Goal: Task Accomplishment & Management: Use online tool/utility

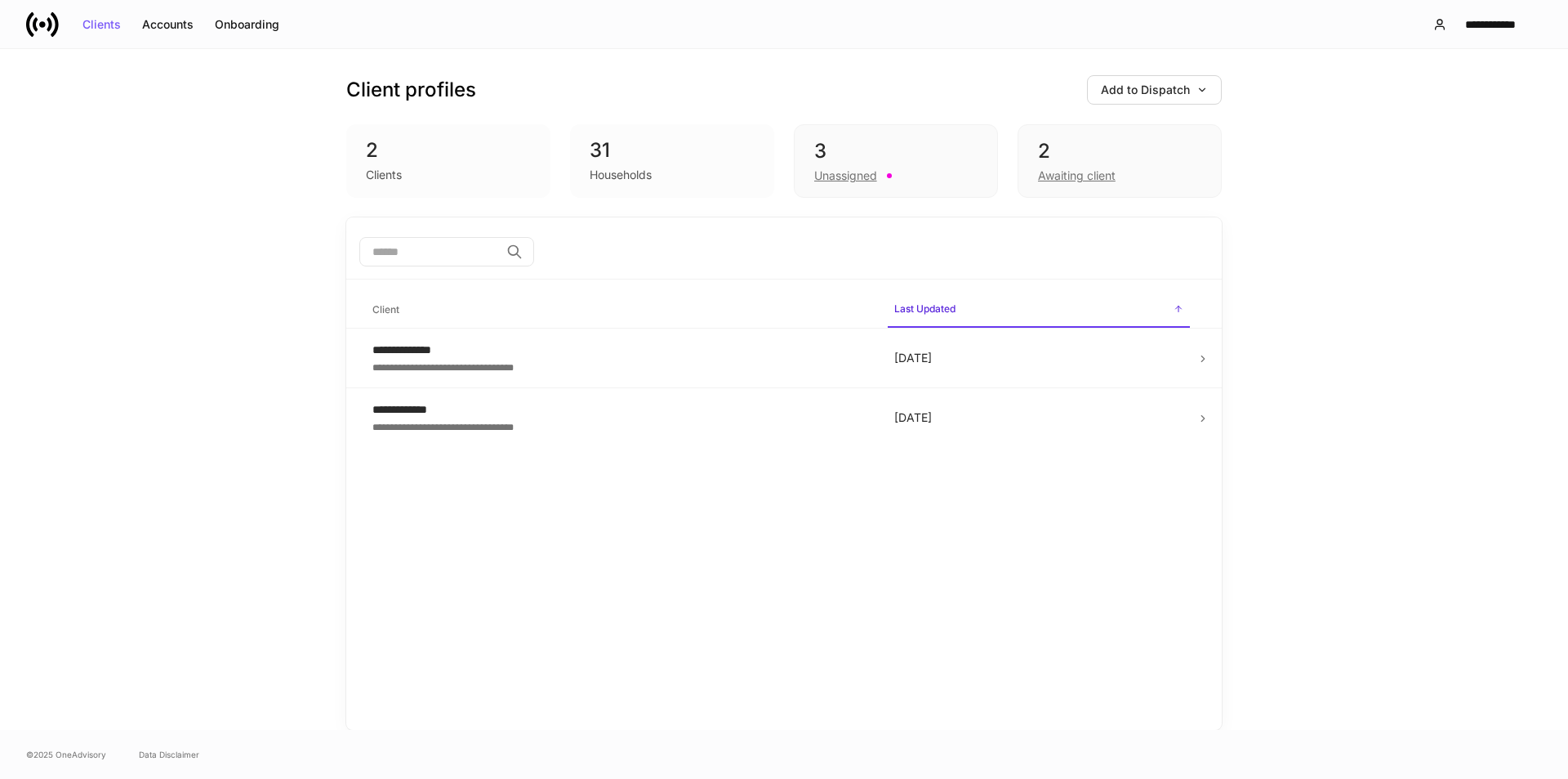
click at [41, 16] on icon at bounding box center [43, 24] width 33 height 33
click at [845, 170] on div "Unassigned" at bounding box center [845, 176] width 63 height 16
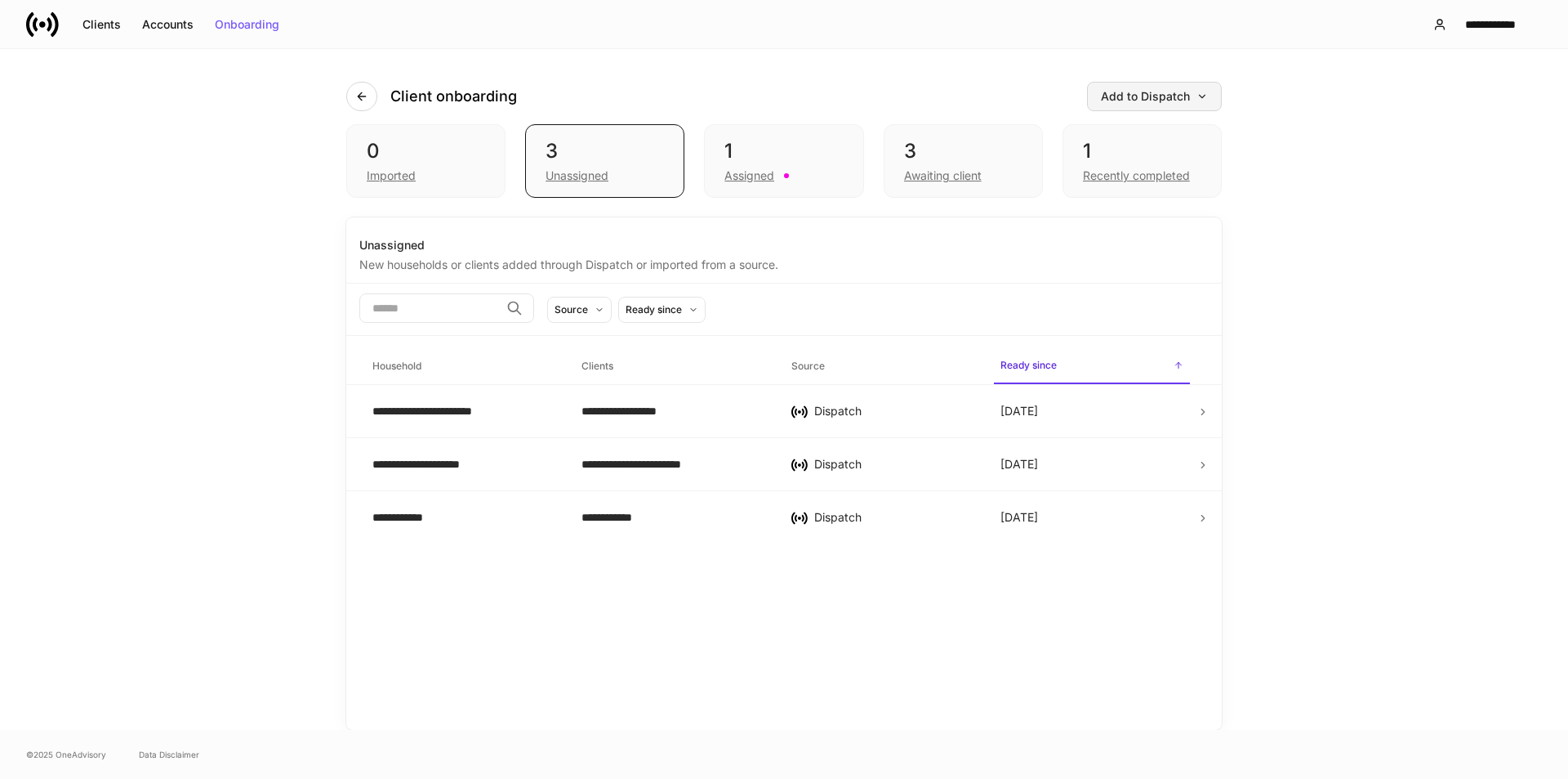
click at [1155, 82] on button "Add to Dispatch" at bounding box center [1154, 96] width 135 height 30
click at [595, 46] on div at bounding box center [784, 389] width 1568 height 779
click at [364, 93] on icon "button" at bounding box center [362, 96] width 13 height 13
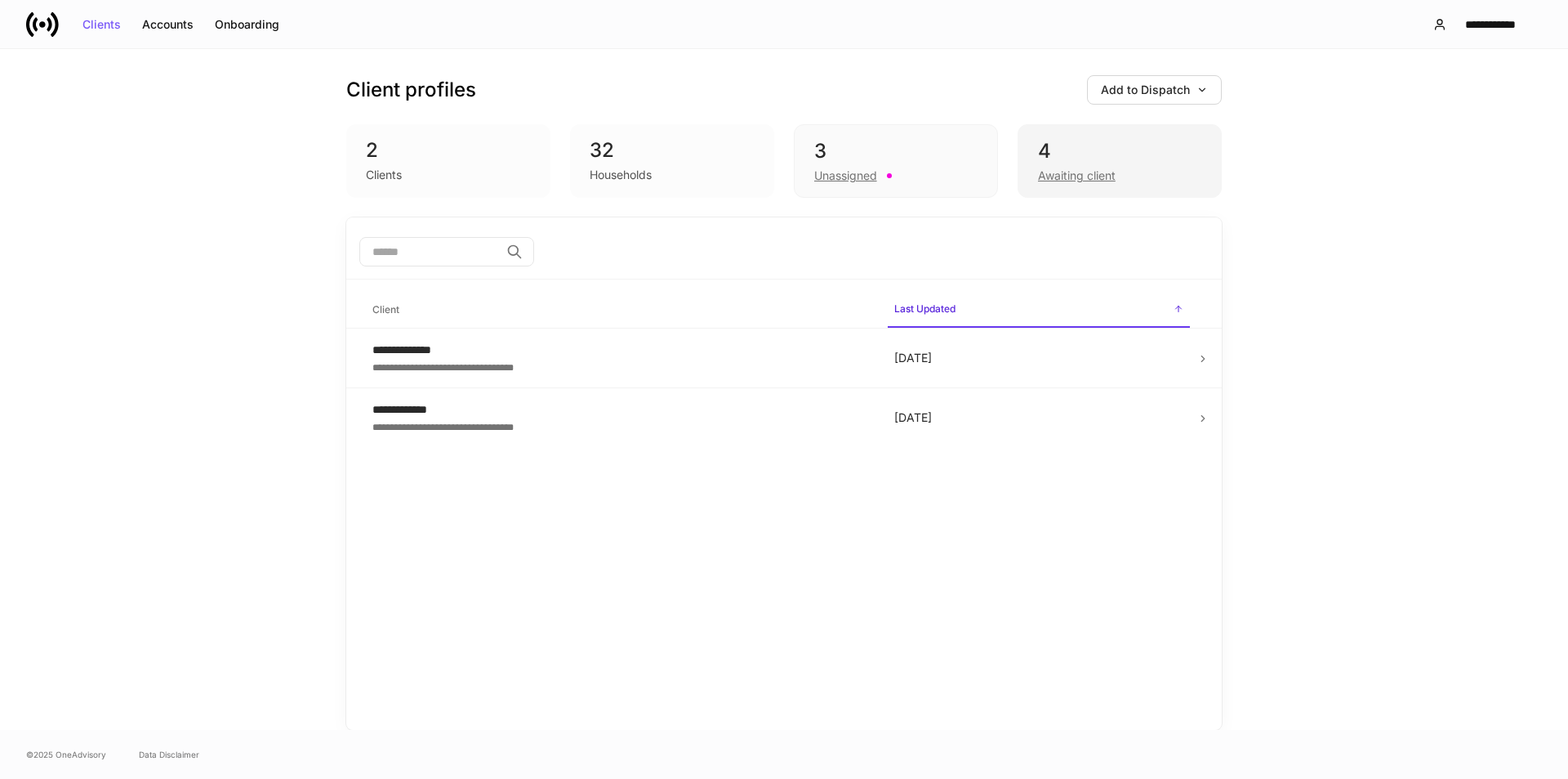
click at [1056, 167] on div "Awaiting client" at bounding box center [1077, 176] width 78 height 16
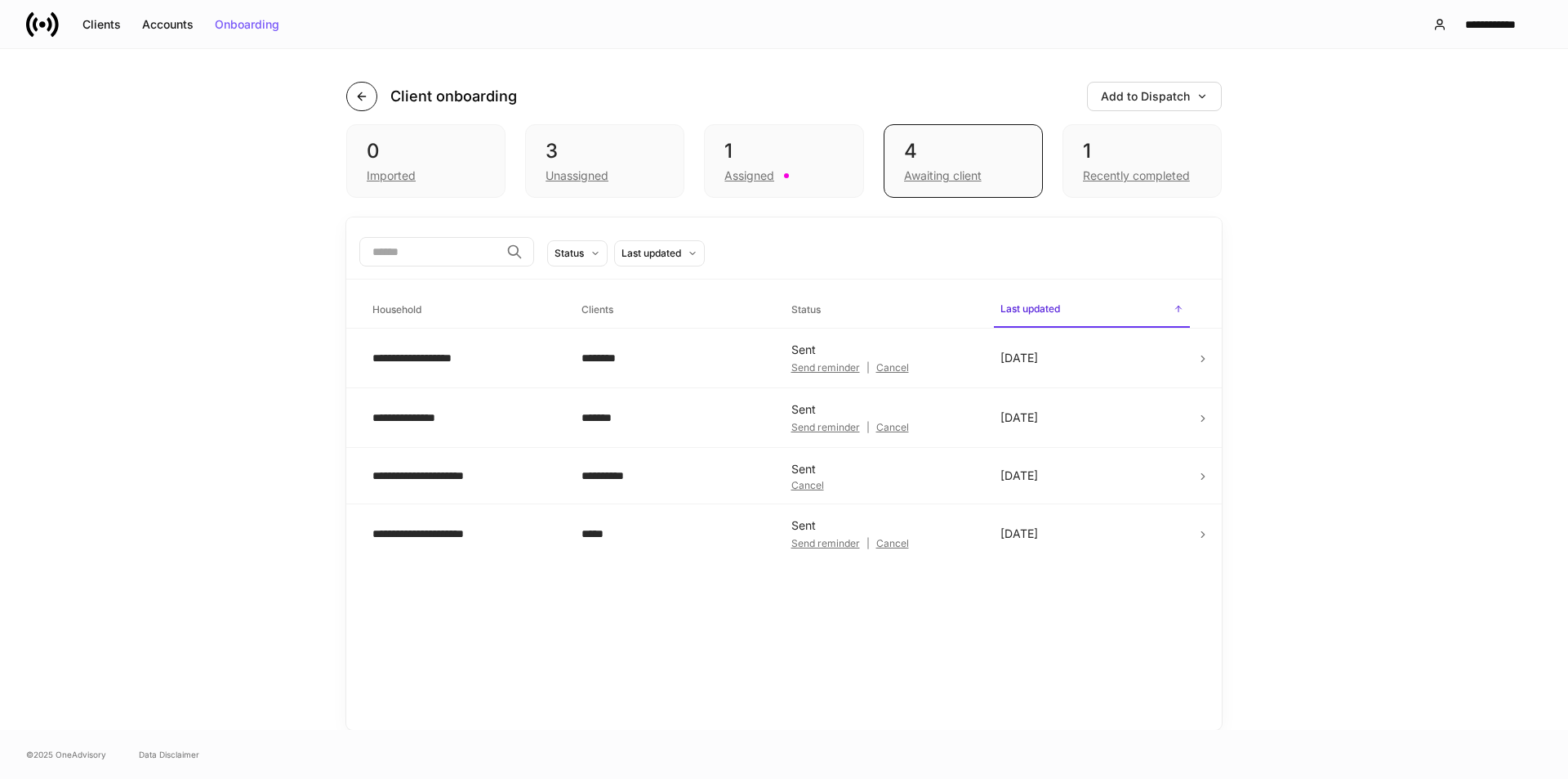
click at [365, 101] on icon "button" at bounding box center [362, 96] width 13 height 13
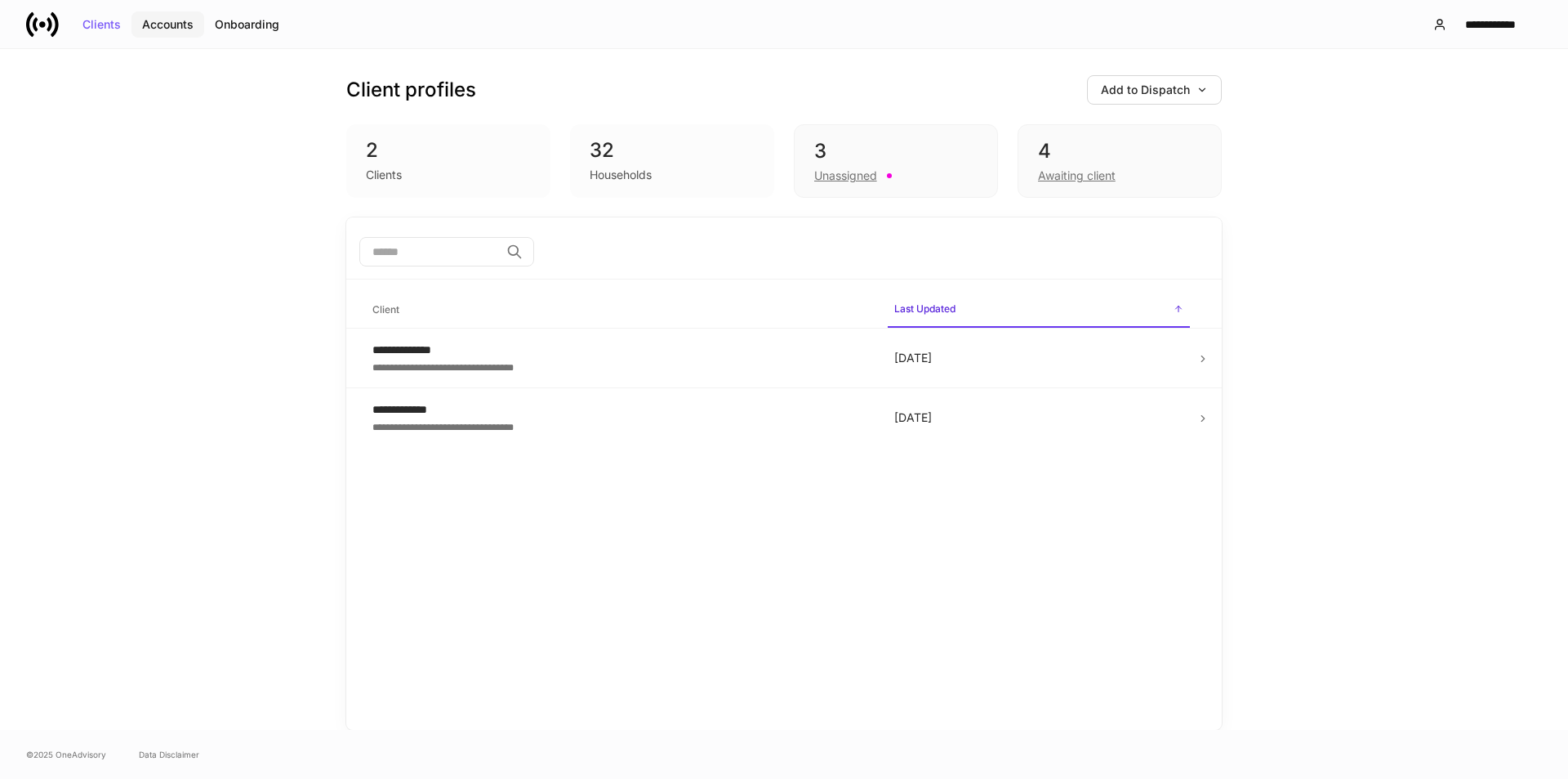
click at [146, 31] on button "Accounts" at bounding box center [167, 24] width 72 height 26
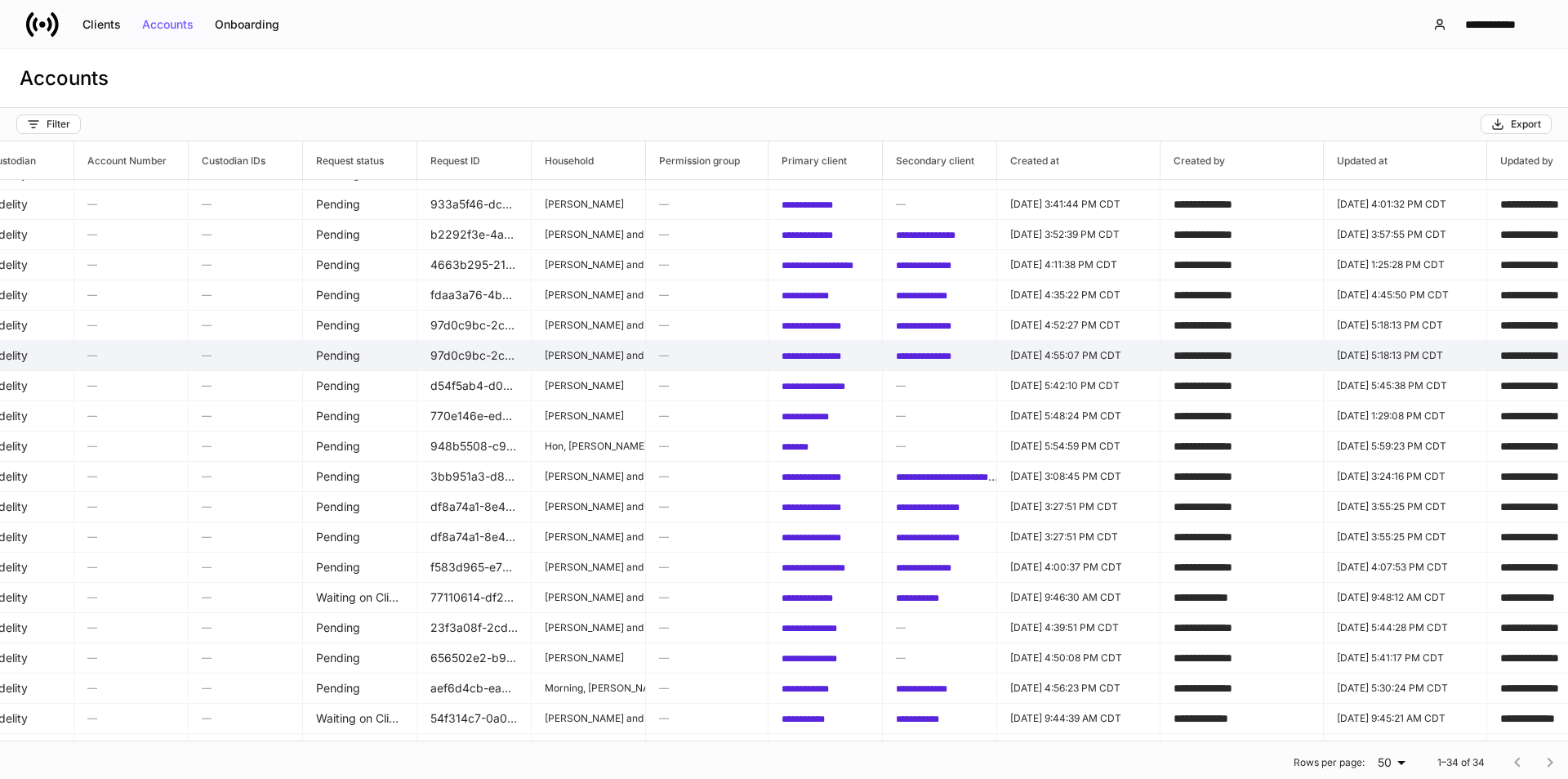
scroll to position [480, 334]
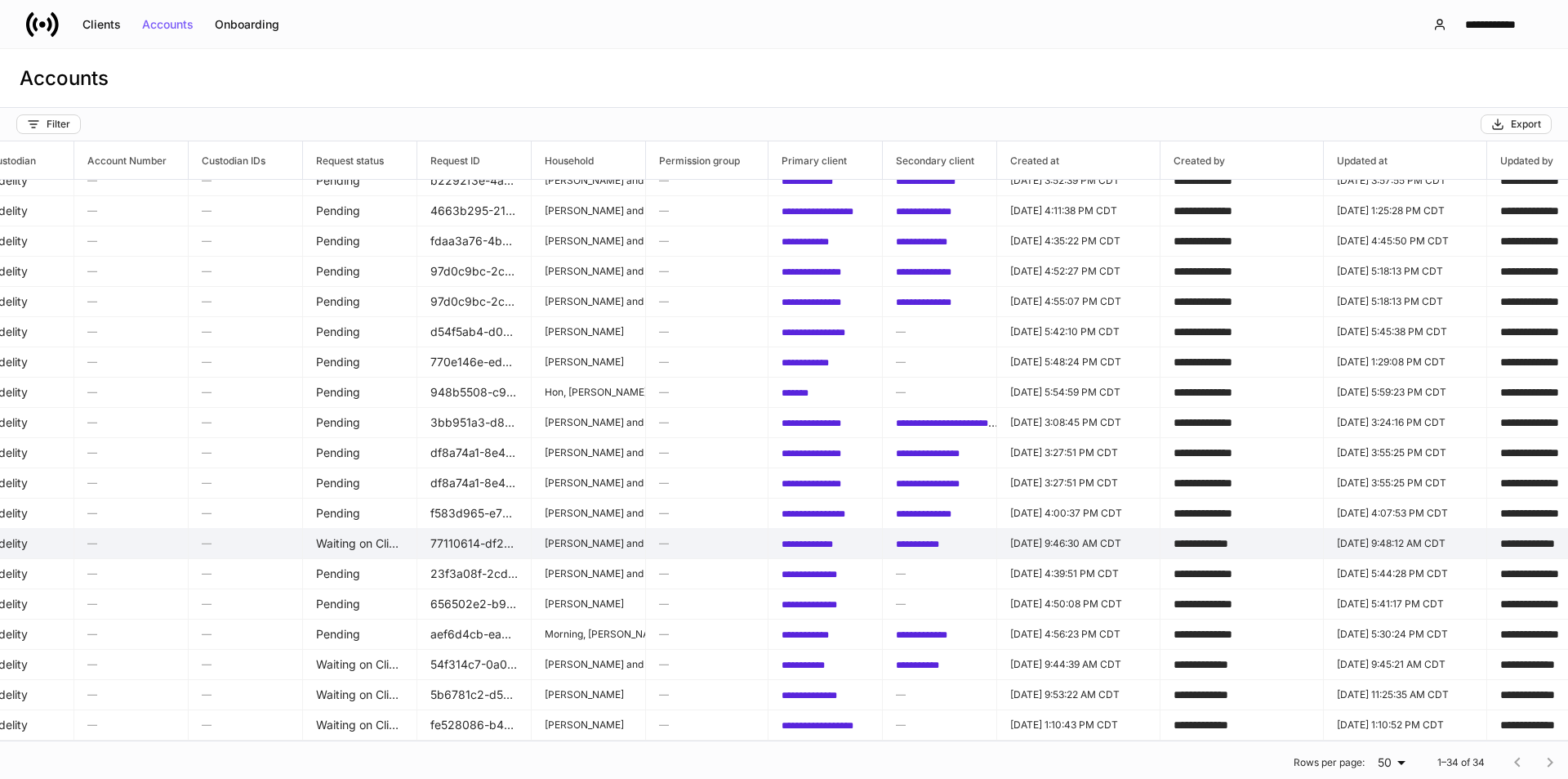
click at [822, 539] on span "**********" at bounding box center [807, 544] width 52 height 10
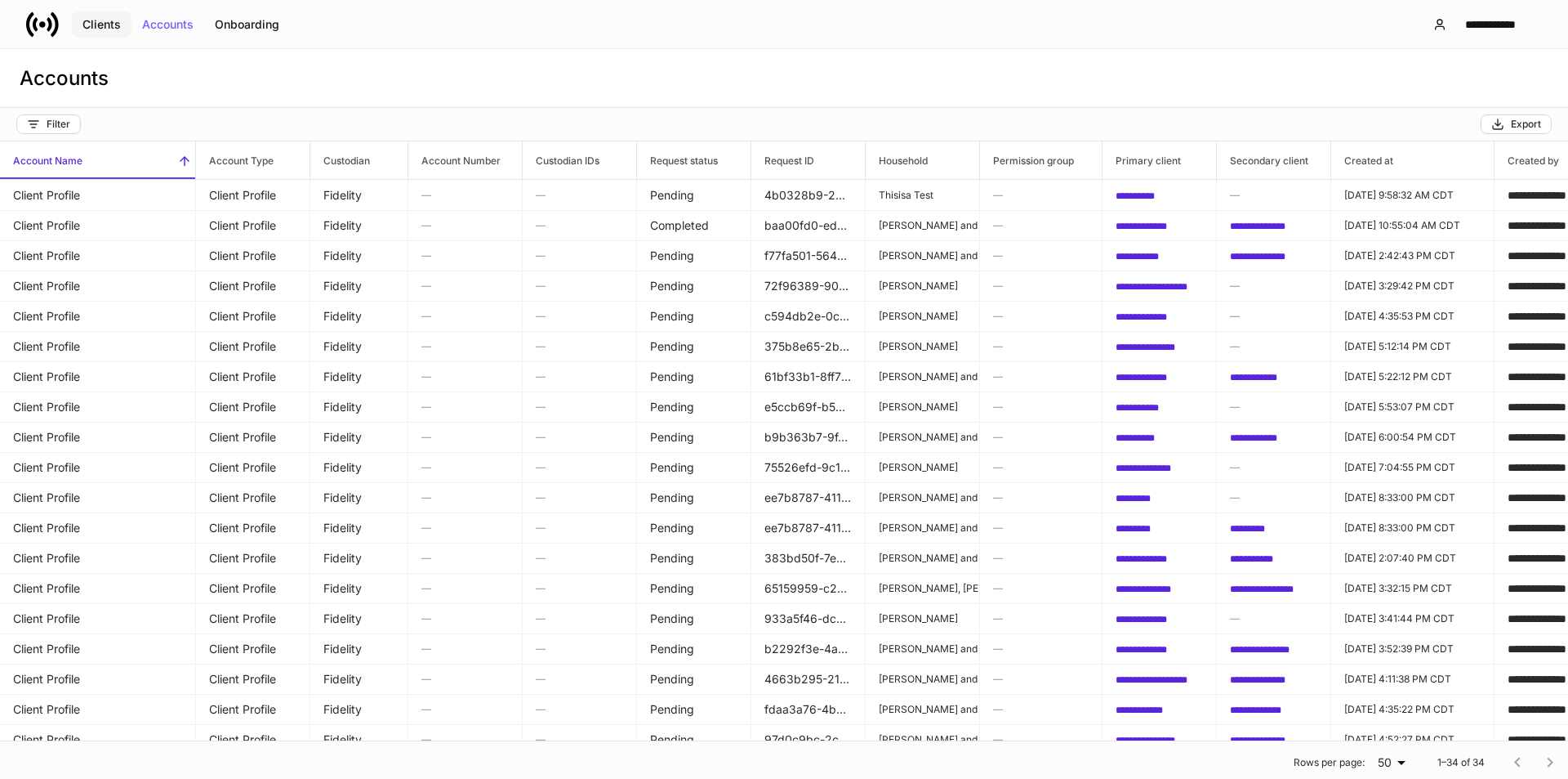
click at [93, 24] on div "Clients" at bounding box center [101, 24] width 38 height 12
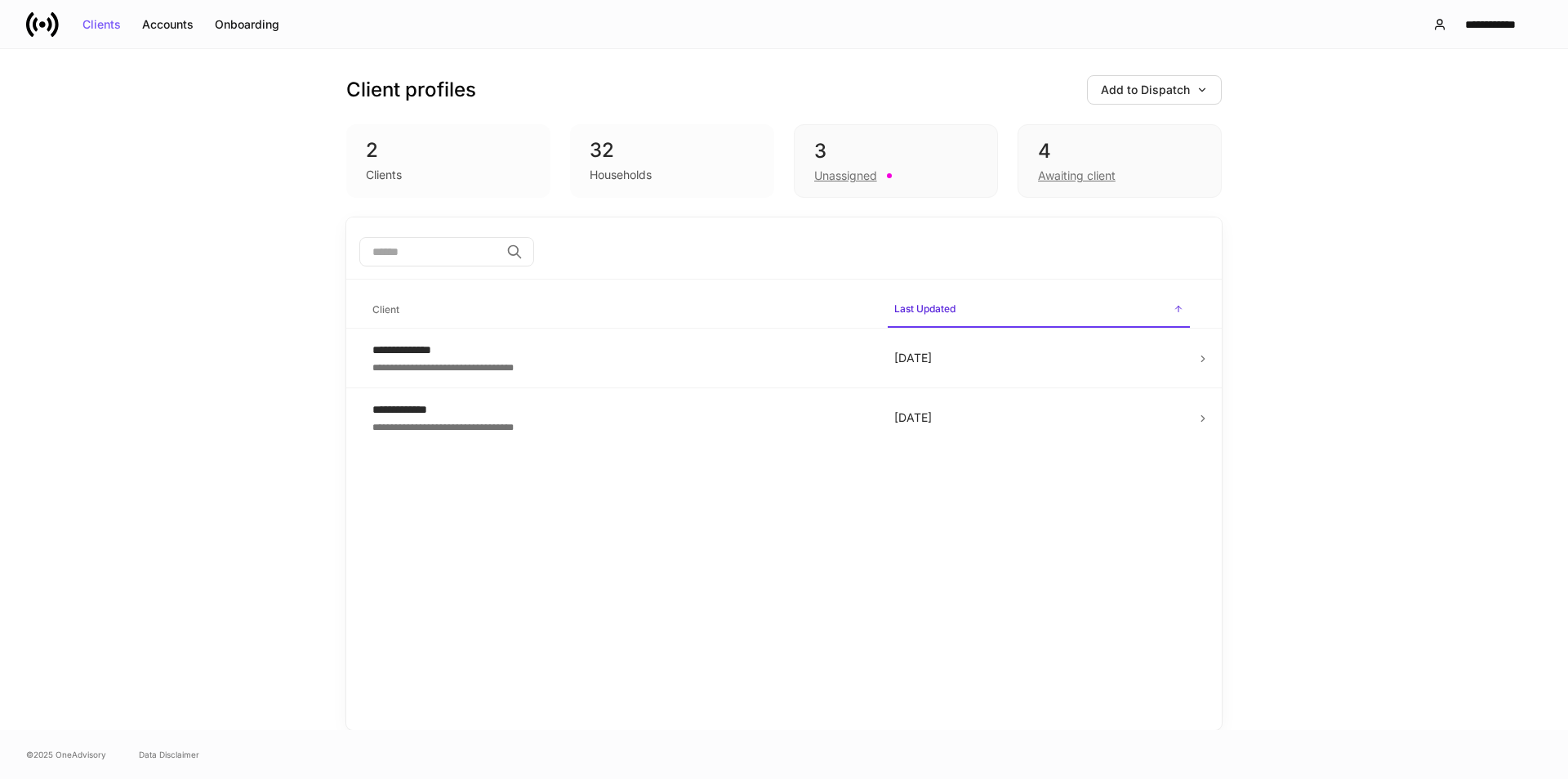
click at [500, 252] on input "search" at bounding box center [429, 252] width 140 height 30
type input "*****"
click at [382, 165] on div "Clients" at bounding box center [449, 174] width 165 height 20
click at [930, 173] on div "Unassigned" at bounding box center [895, 175] width 164 height 20
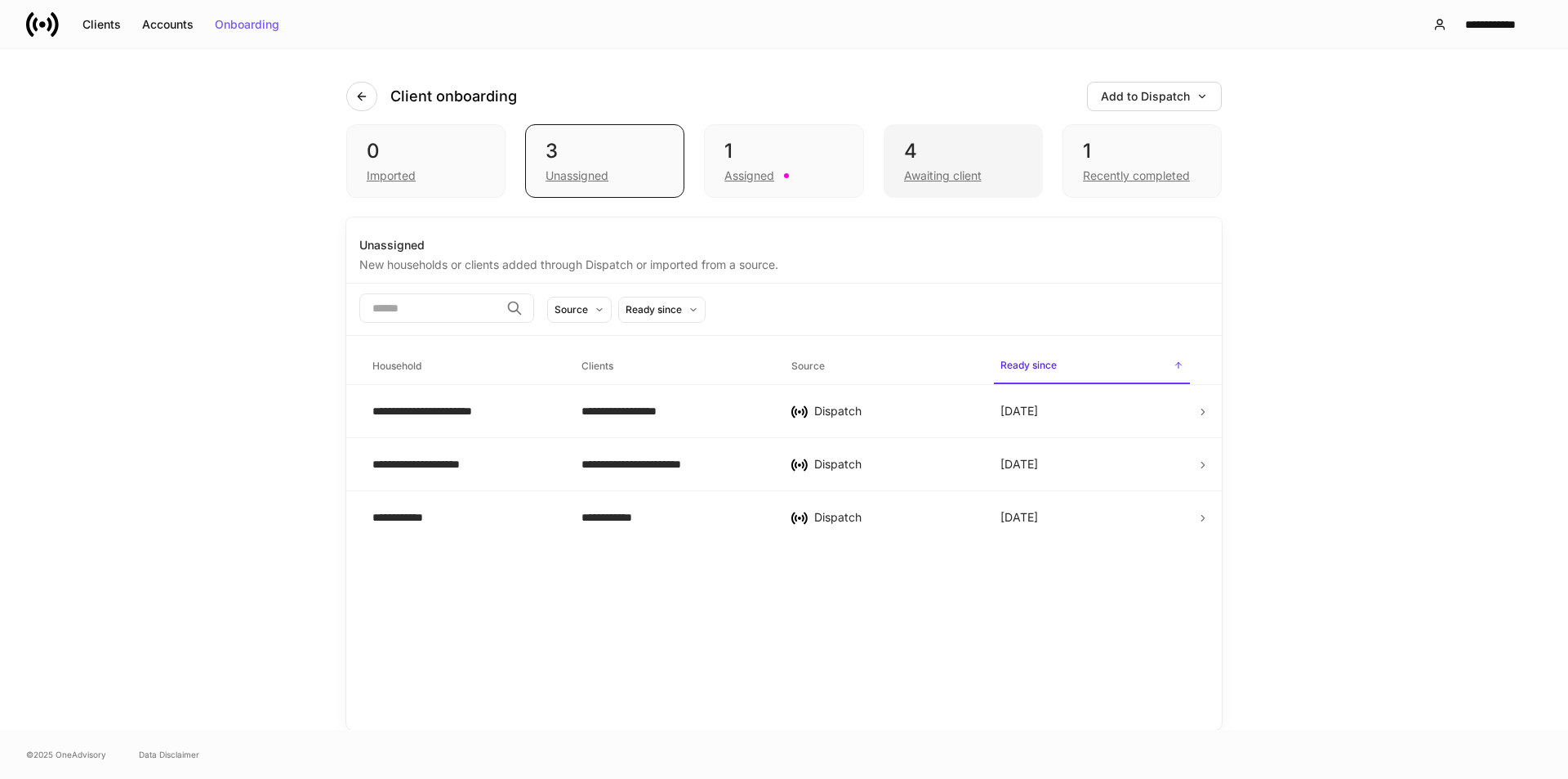
click at [982, 160] on div "4" at bounding box center [963, 151] width 118 height 26
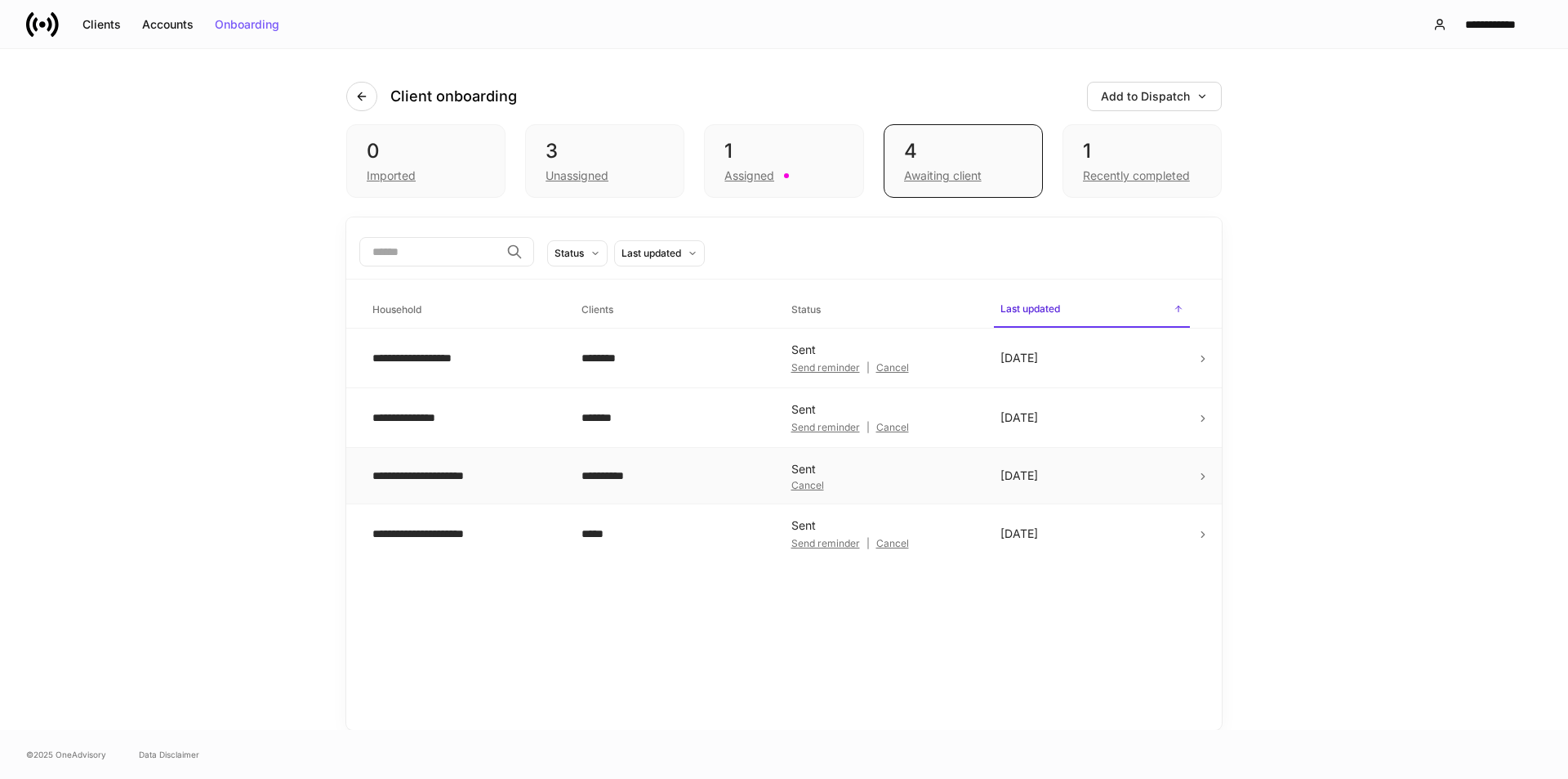
click at [496, 476] on div "**********" at bounding box center [464, 476] width 183 height 16
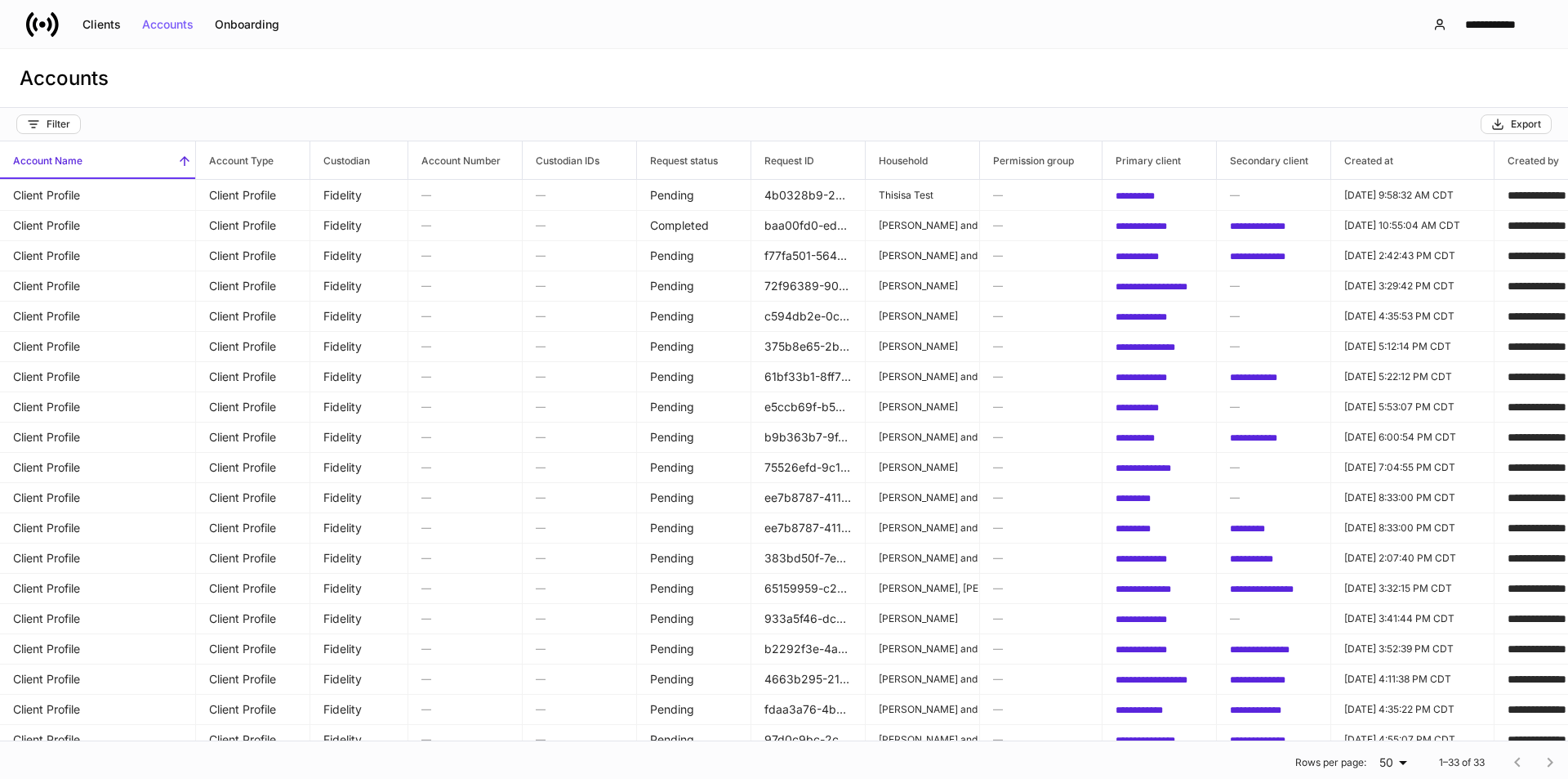
click at [36, 29] on icon at bounding box center [34, 24] width 5 height 14
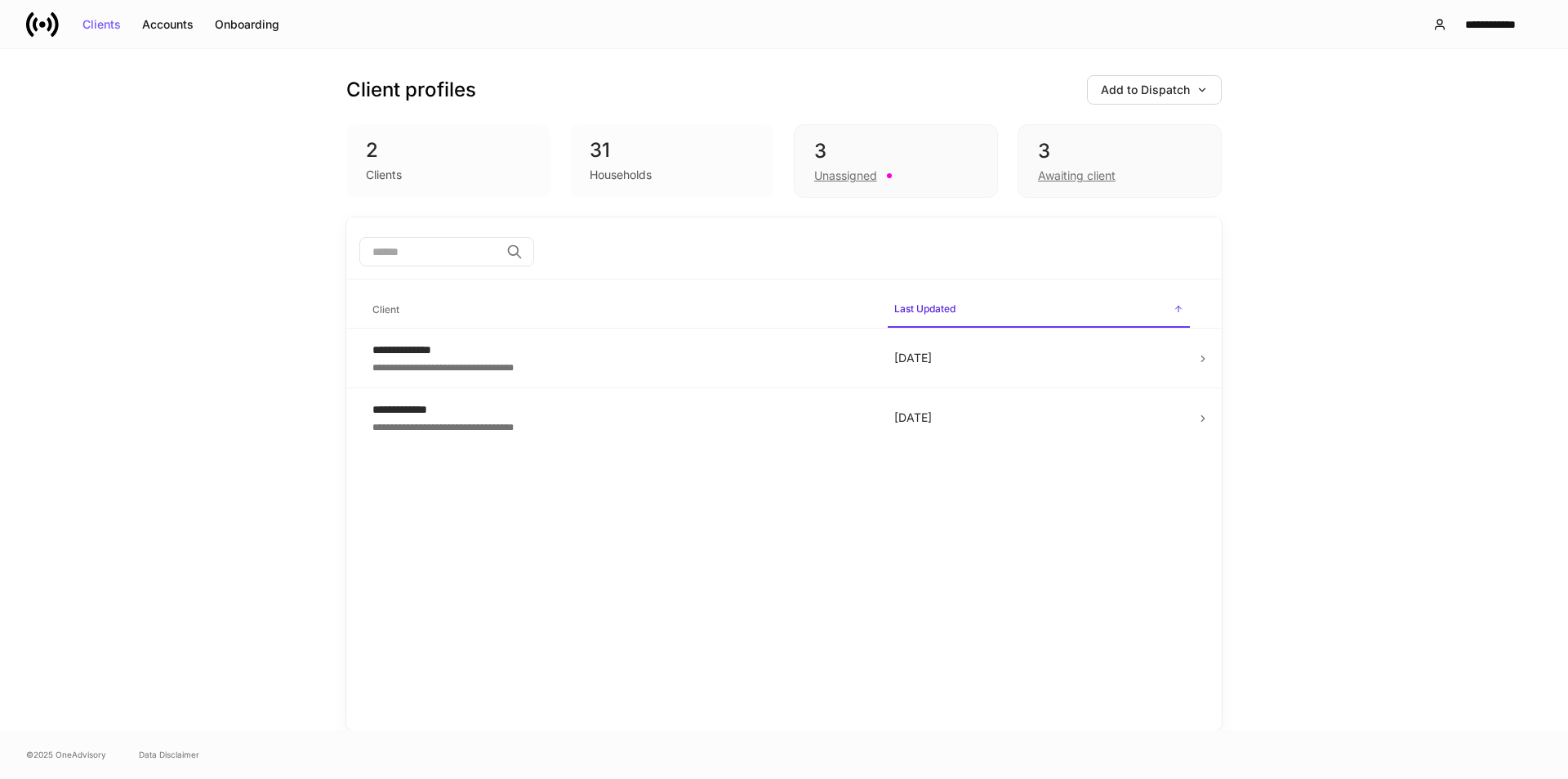
click at [36, 22] on icon at bounding box center [34, 24] width 5 height 14
click at [1185, 92] on div "Add to Dispatch" at bounding box center [1154, 90] width 107 height 12
click at [43, 27] on div at bounding box center [784, 389] width 1568 height 779
click at [34, 30] on icon at bounding box center [34, 24] width 5 height 14
